Goal: Check status

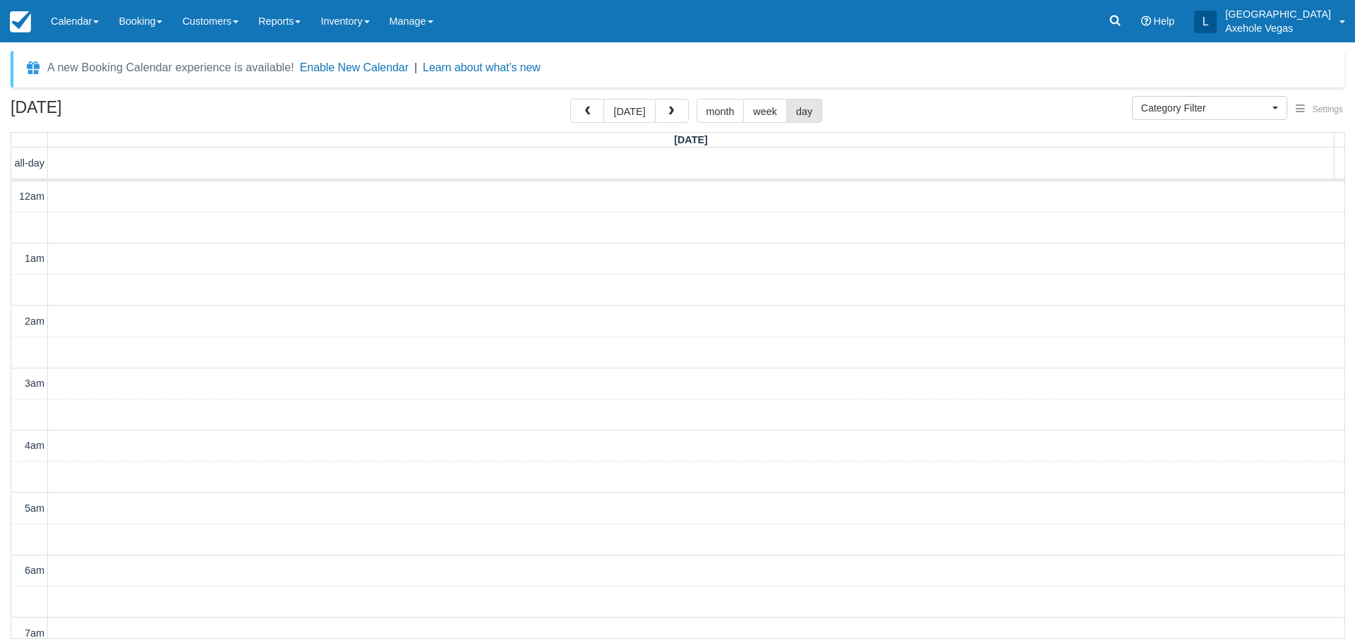
select select
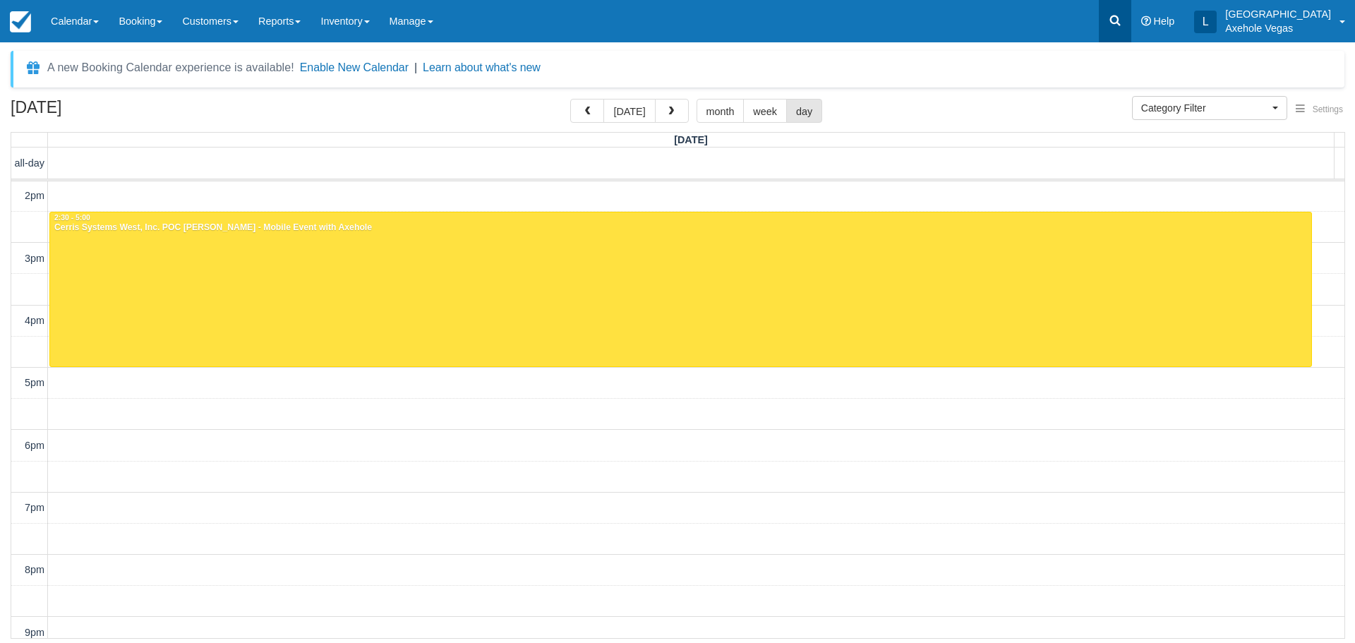
click at [1122, 14] on icon at bounding box center [1115, 20] width 14 height 14
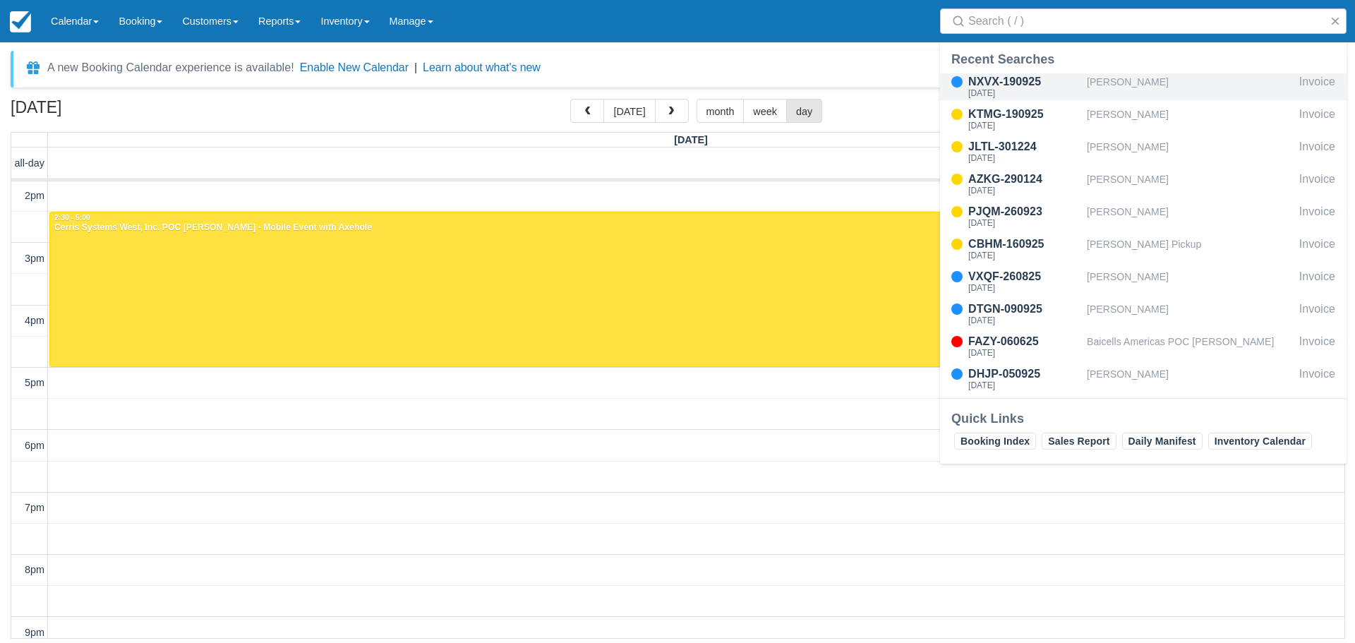
click at [1147, 89] on div "[PERSON_NAME]" at bounding box center [1190, 86] width 207 height 27
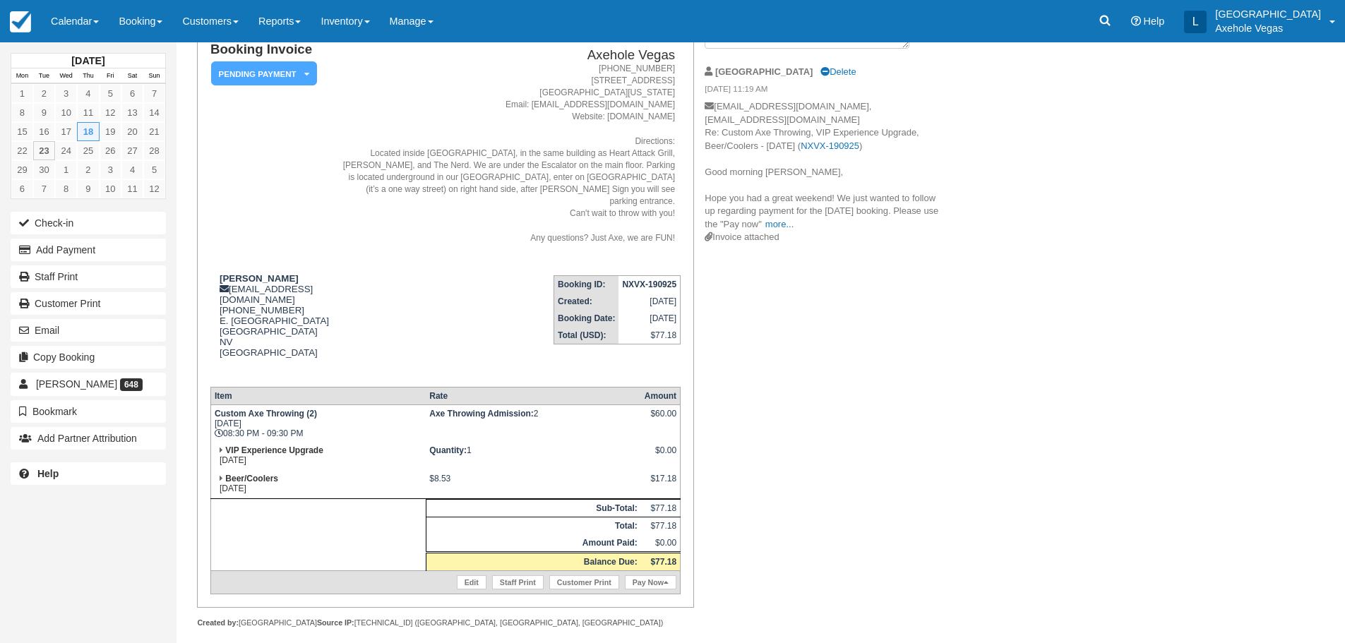
scroll to position [114, 0]
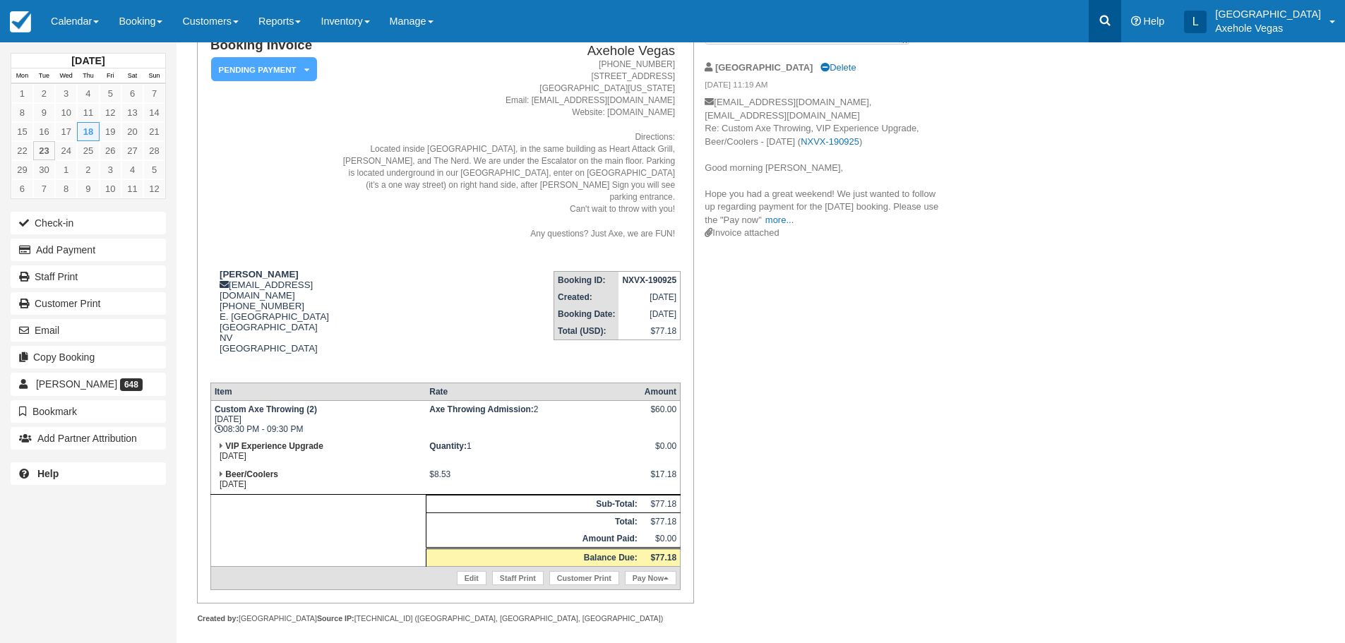
click at [1121, 18] on link at bounding box center [1104, 21] width 32 height 42
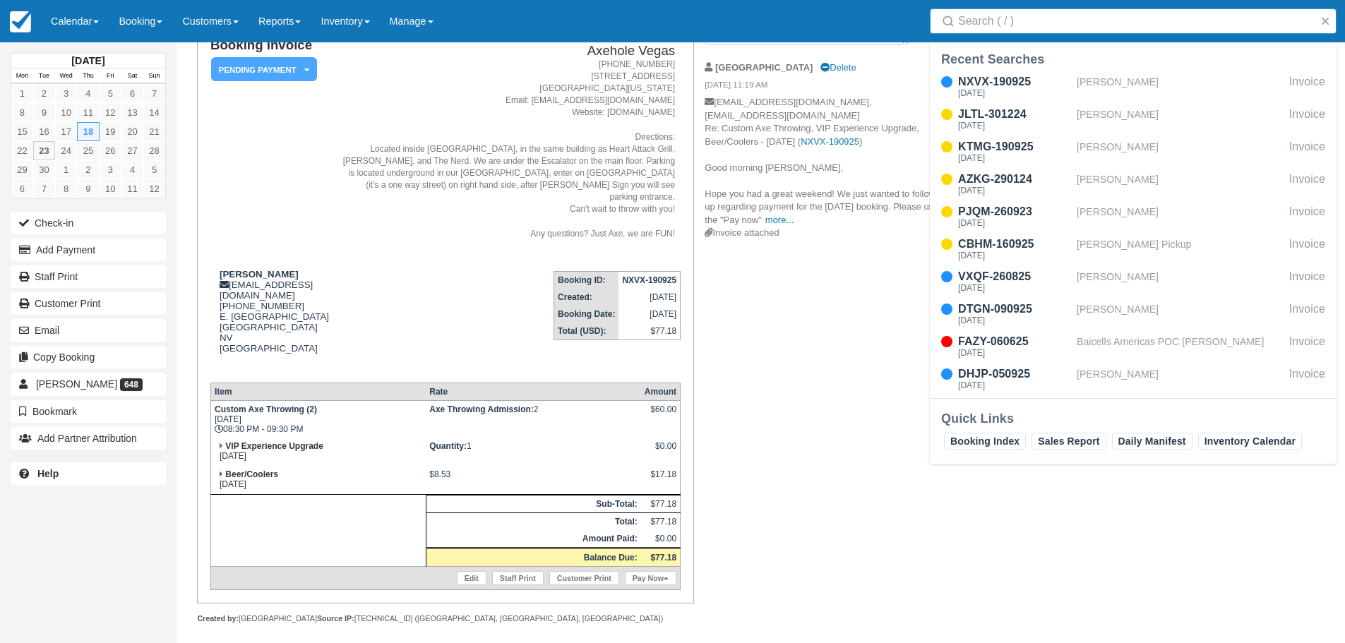
click at [1013, 18] on input "Search" at bounding box center [1136, 20] width 356 height 25
type input "[PERSON_NAME]"
click at [1078, 113] on div "[PERSON_NAME]" at bounding box center [1179, 119] width 207 height 27
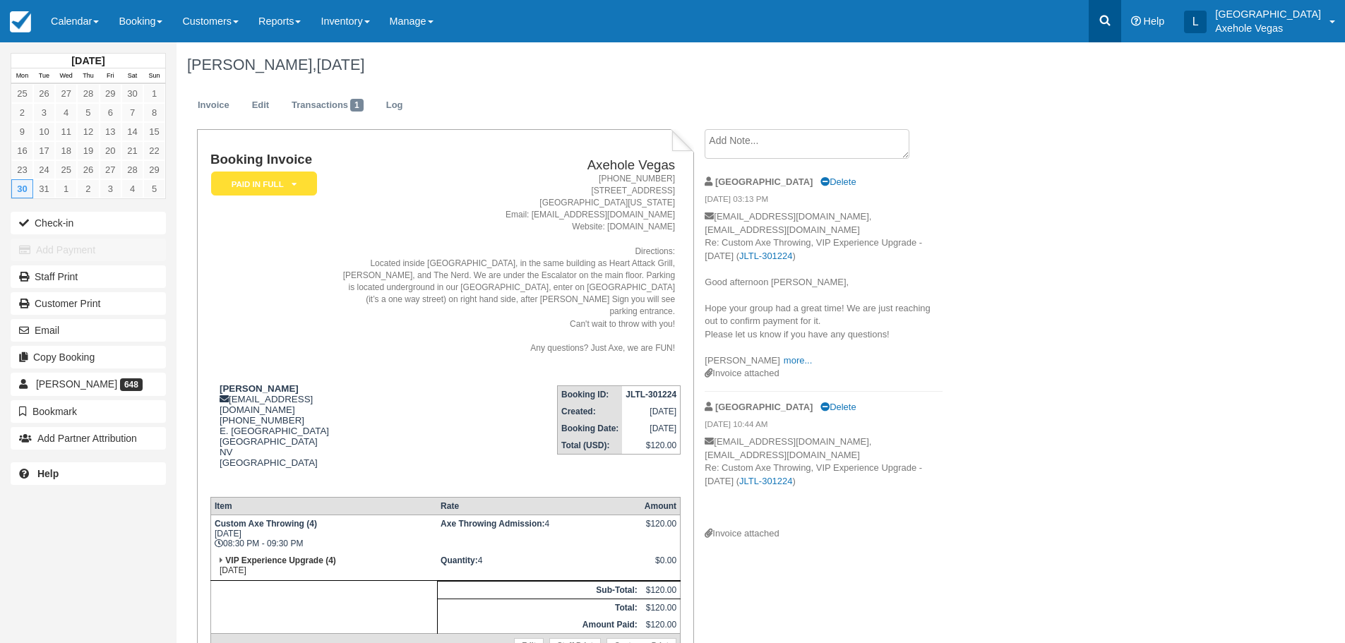
click at [1121, 25] on link at bounding box center [1104, 21] width 32 height 42
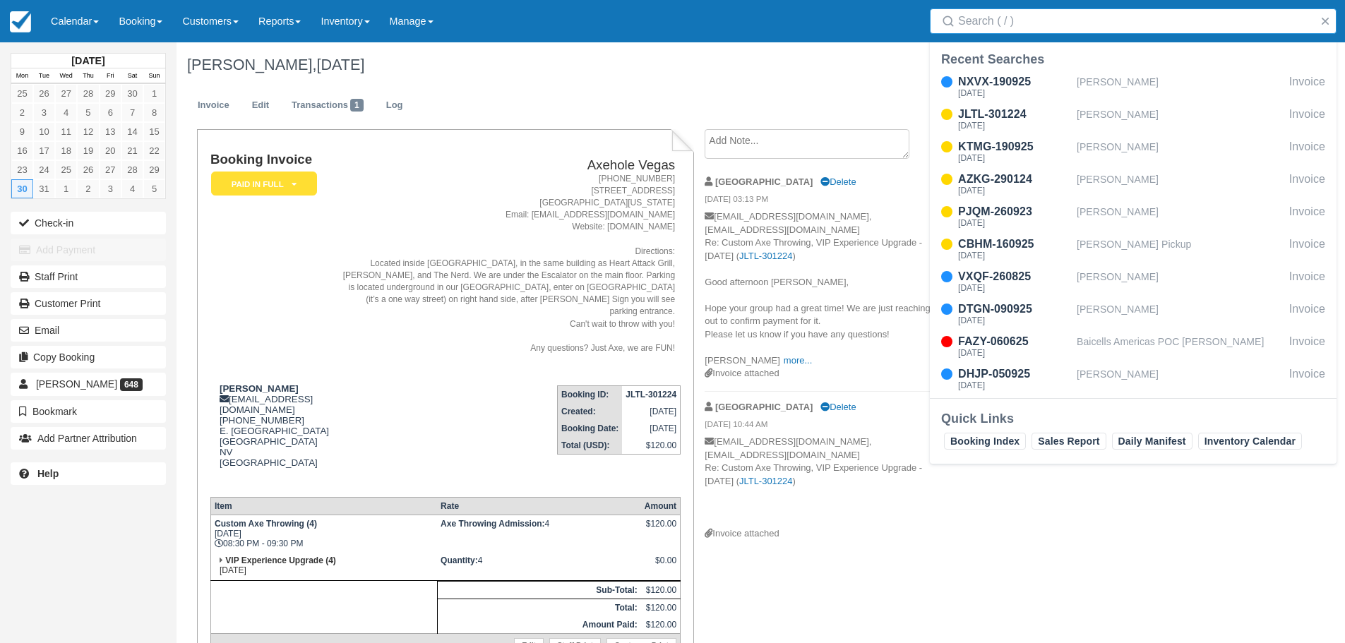
click at [1148, 20] on input "Search" at bounding box center [1136, 20] width 356 height 25
click at [1117, 181] on div "[PERSON_NAME]" at bounding box center [1179, 184] width 207 height 27
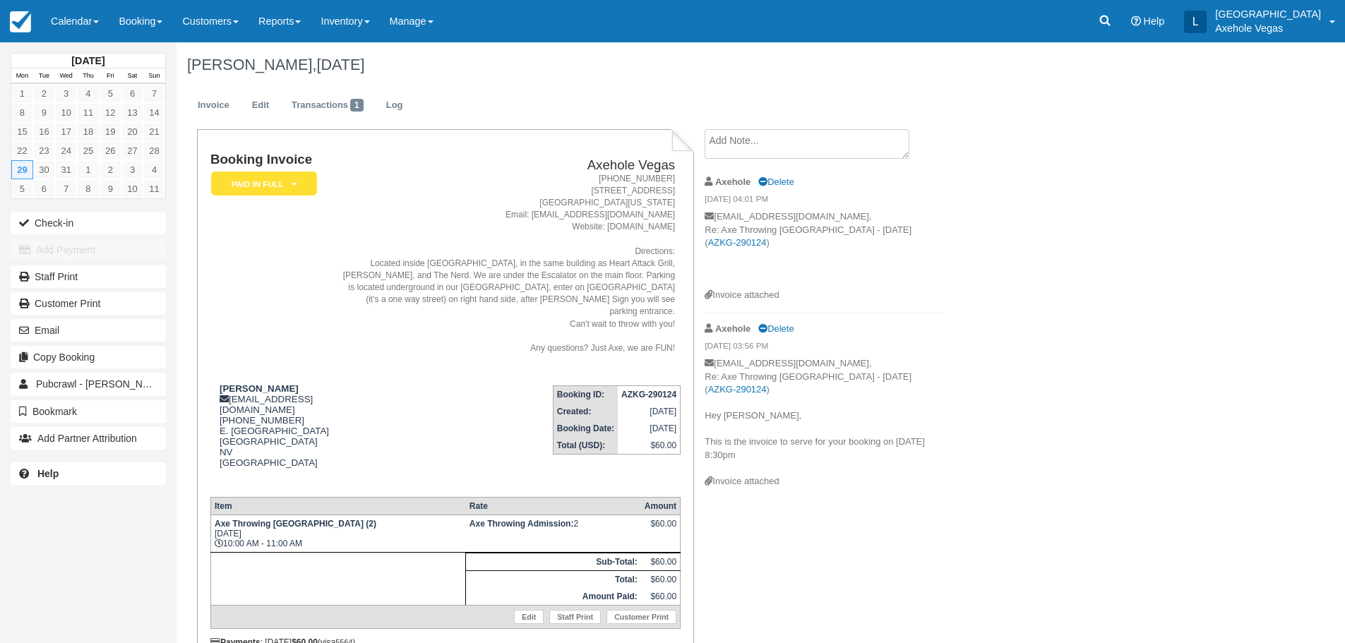
scroll to position [57, 0]
